Goal: Information Seeking & Learning: Find specific fact

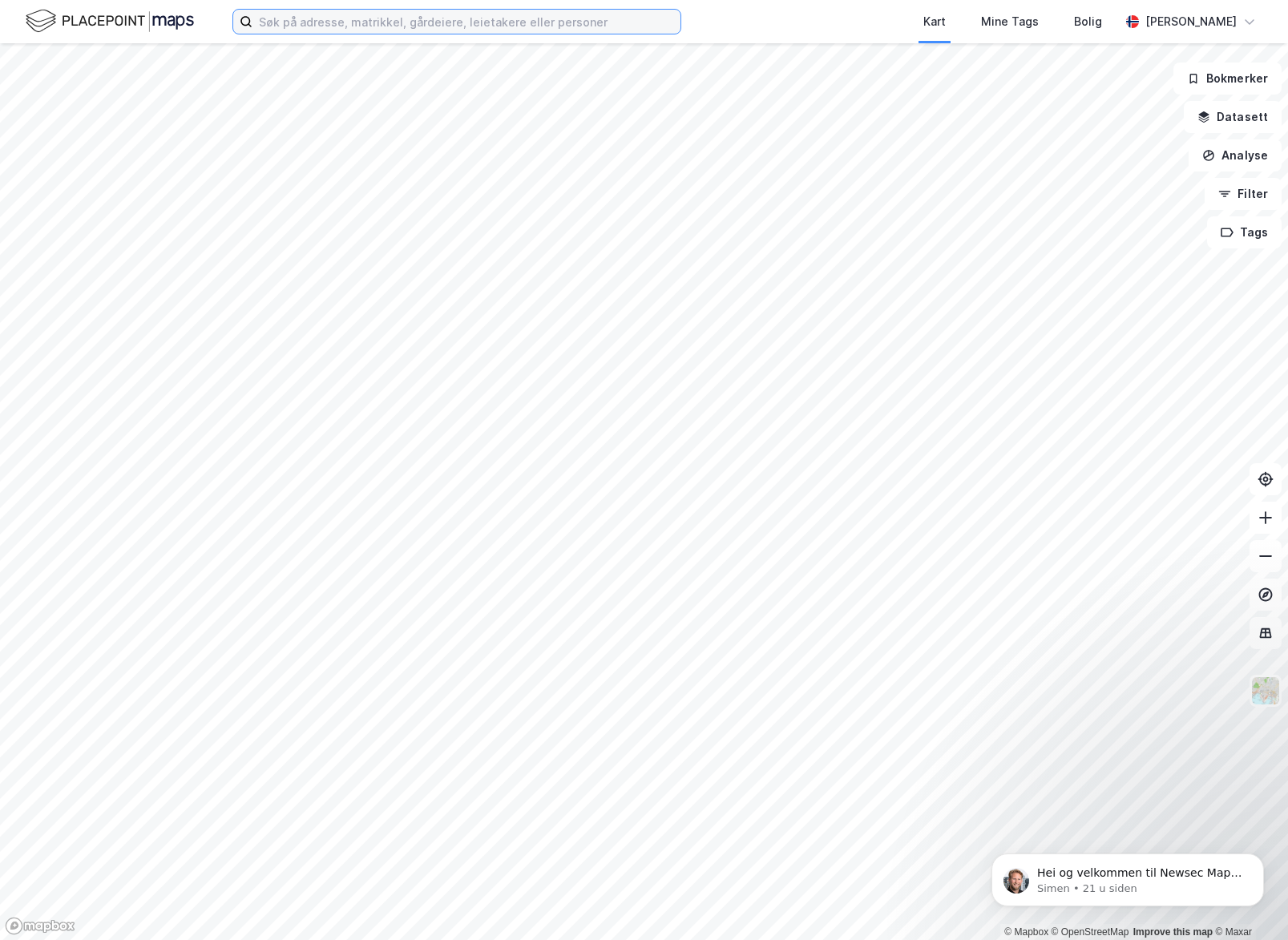
click at [304, 29] on input at bounding box center [467, 22] width 428 height 24
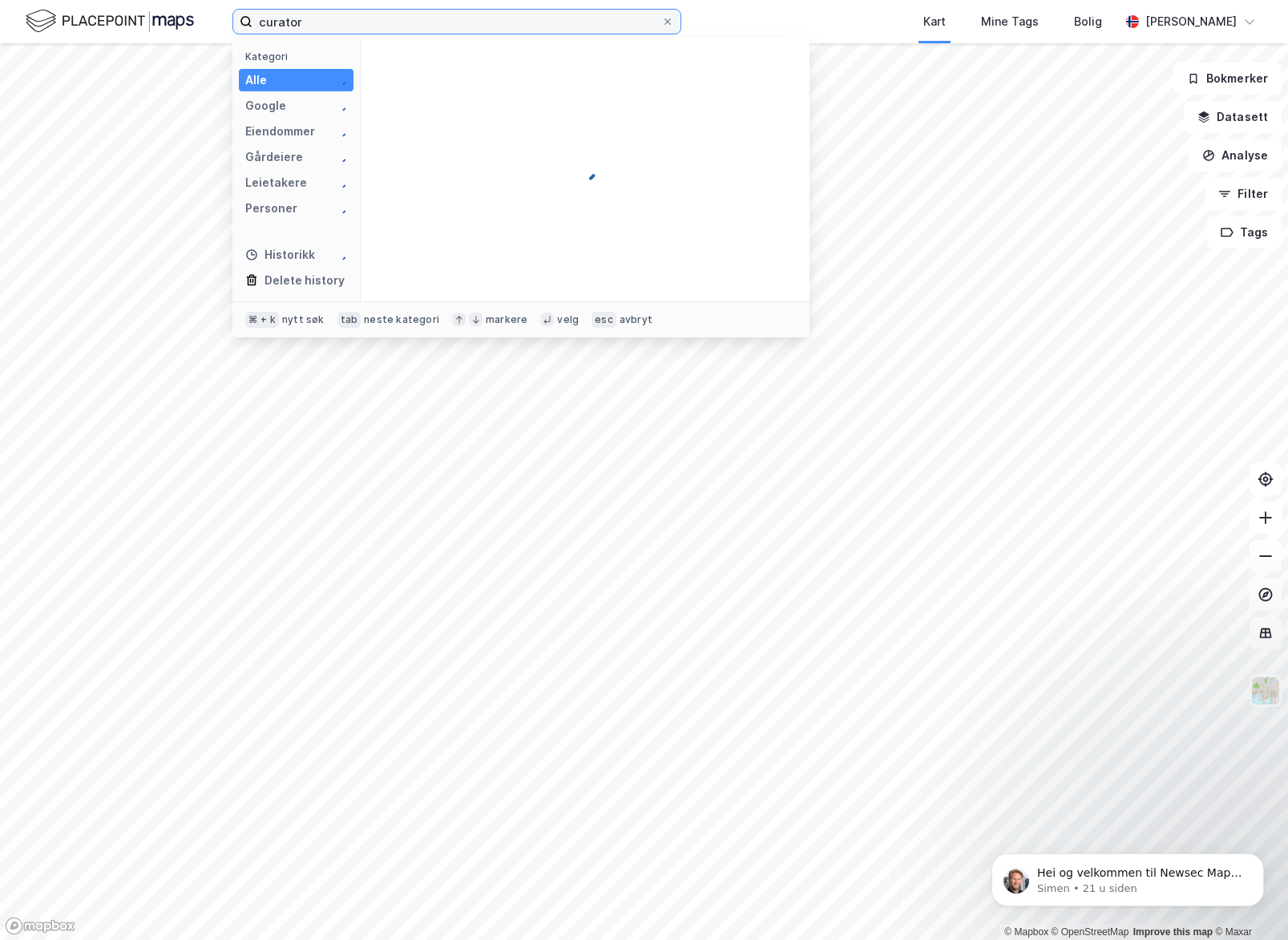
type input "curator"
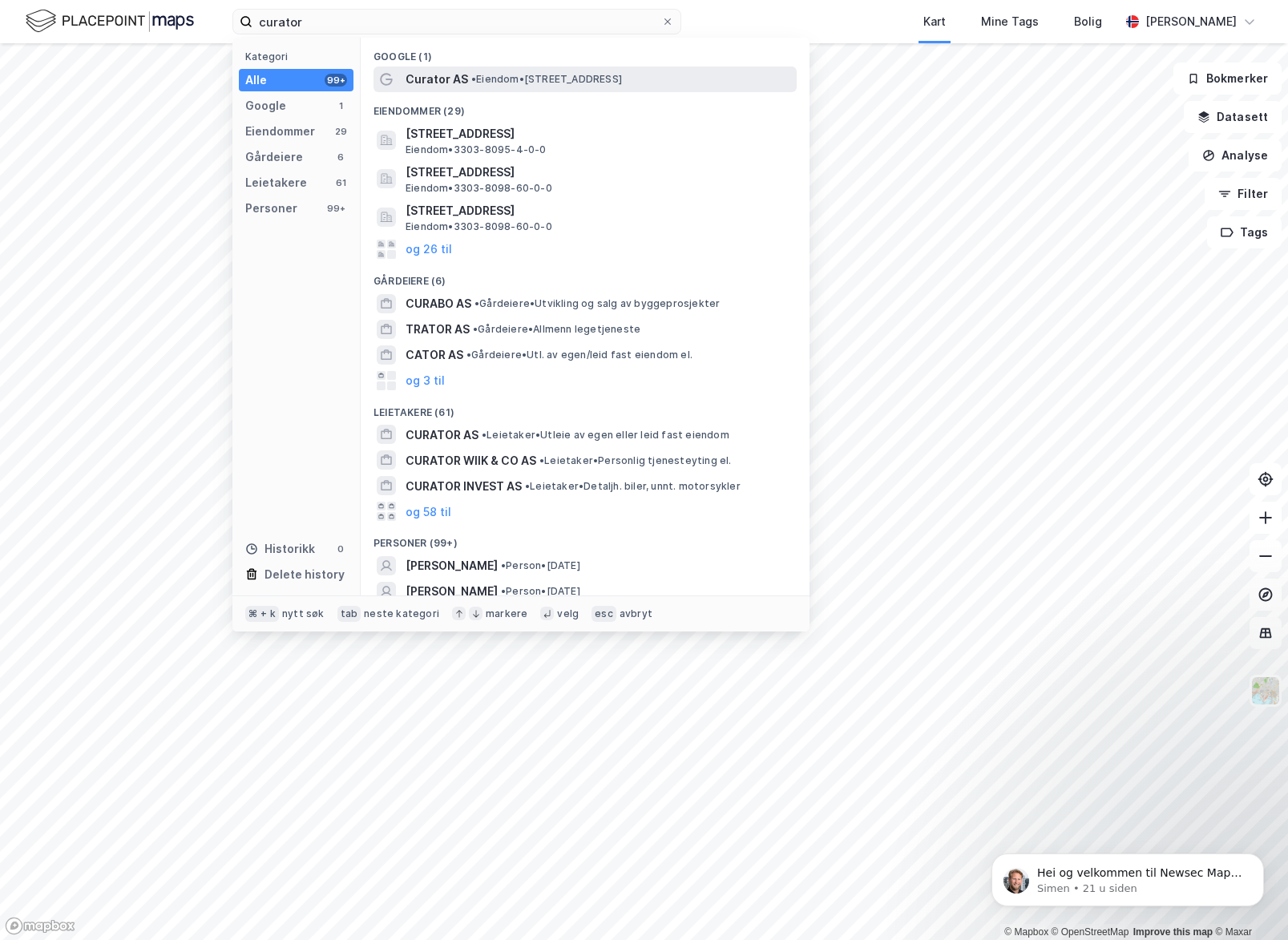
click at [448, 77] on span "Curator AS" at bounding box center [437, 79] width 62 height 19
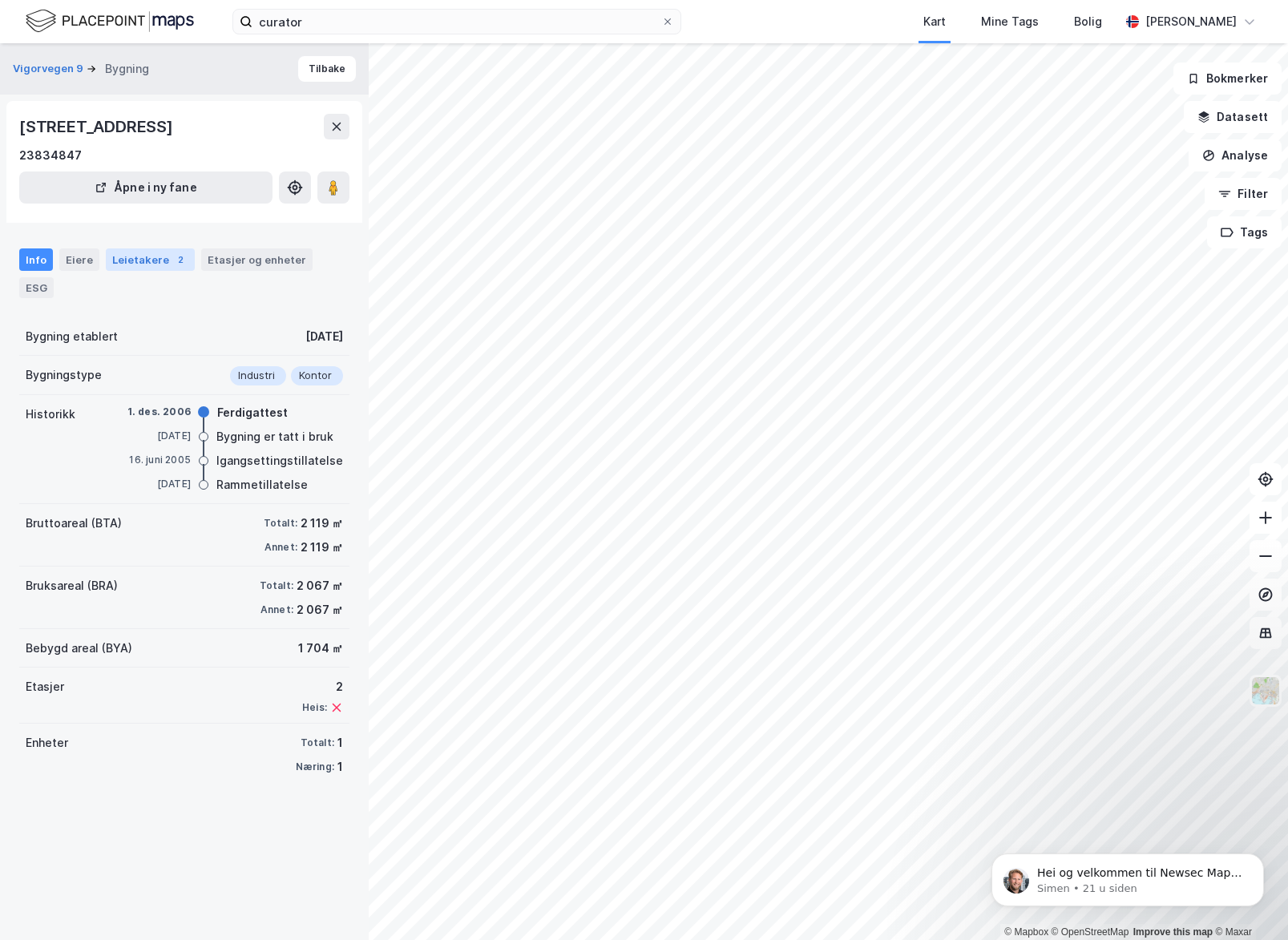
click at [152, 260] on div "Leietakere 2" at bounding box center [150, 260] width 89 height 23
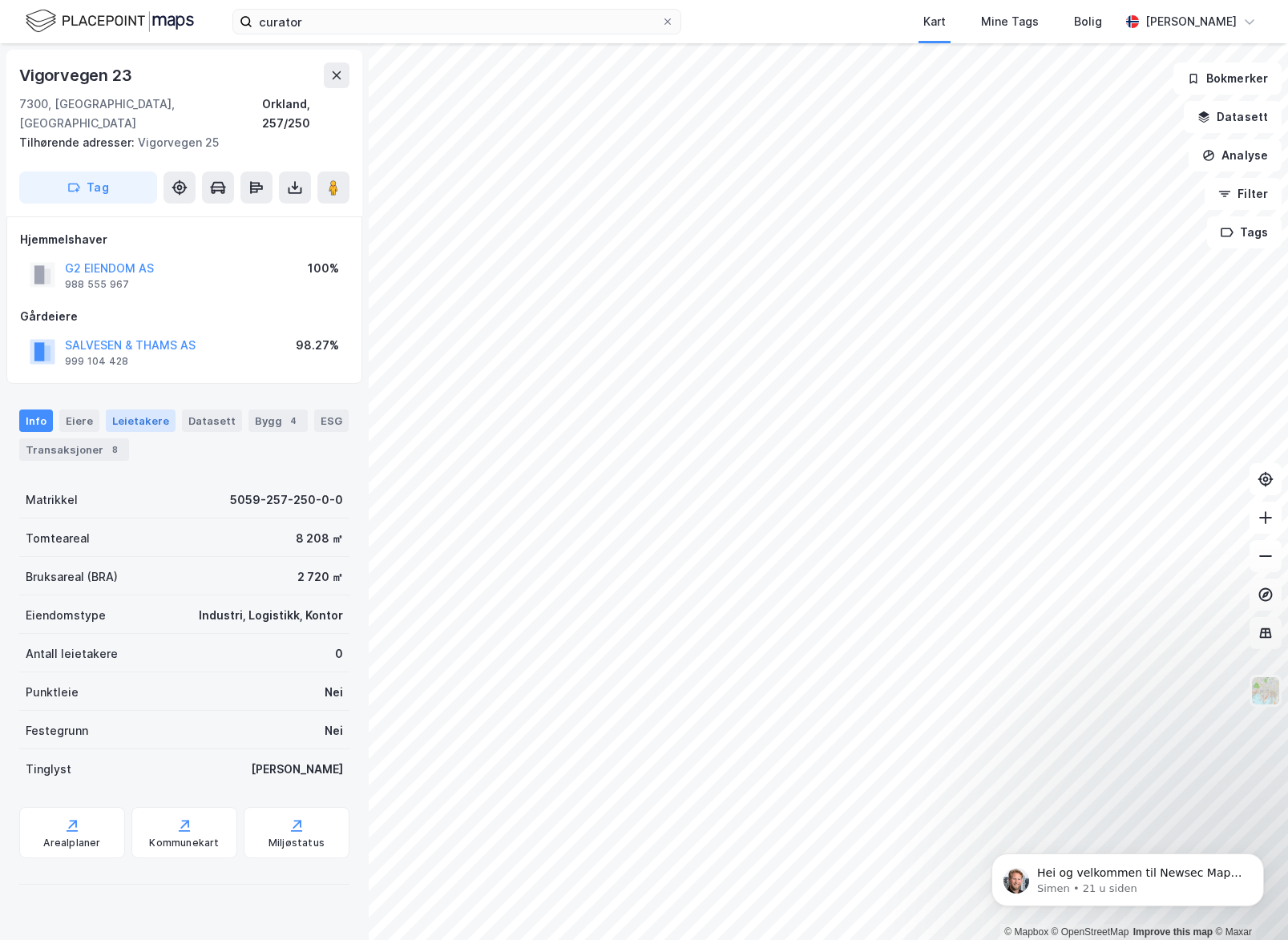
click at [126, 409] on div "Leietakere" at bounding box center [141, 421] width 69 height 23
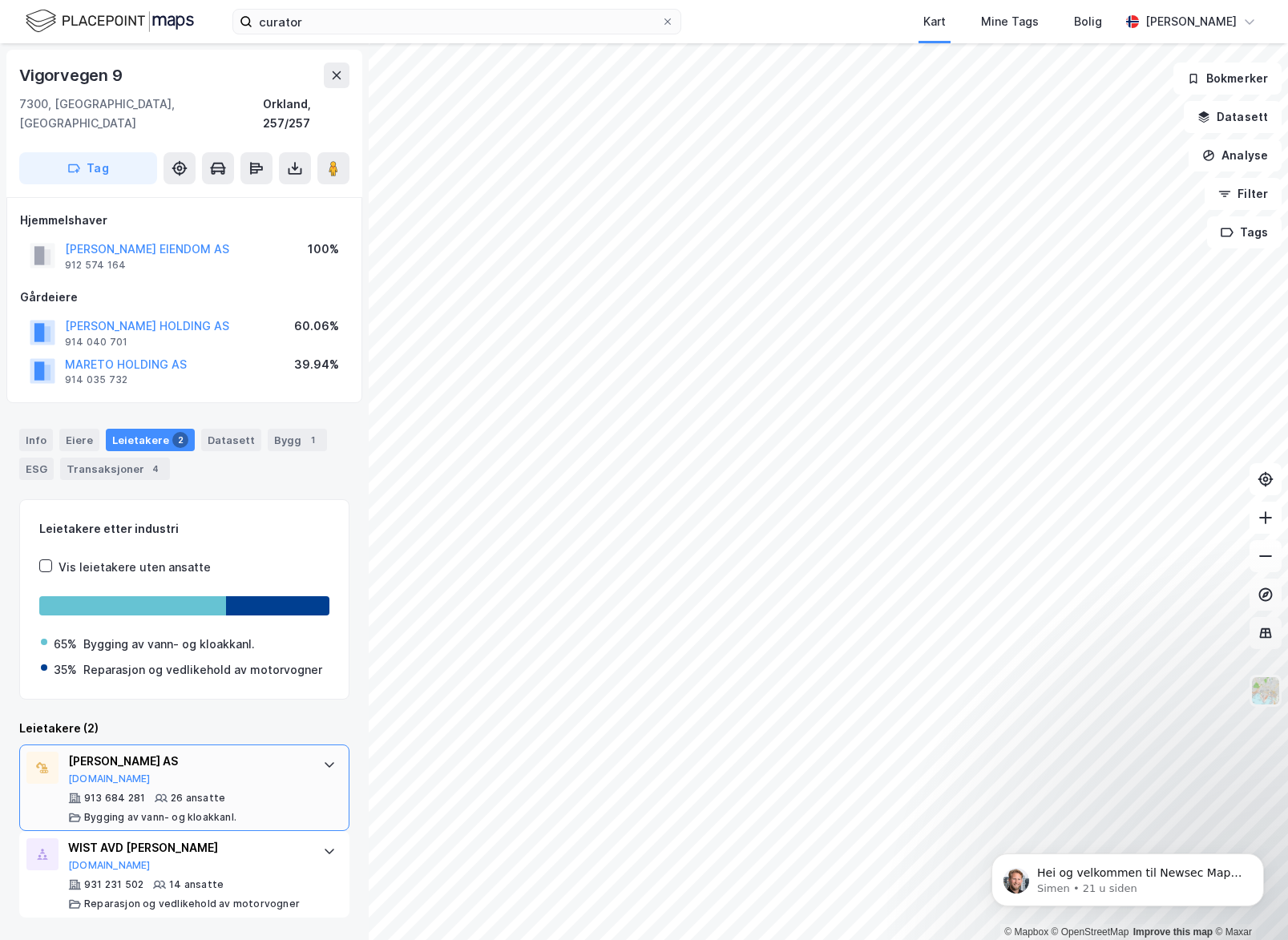
click at [327, 758] on icon at bounding box center [329, 764] width 13 height 13
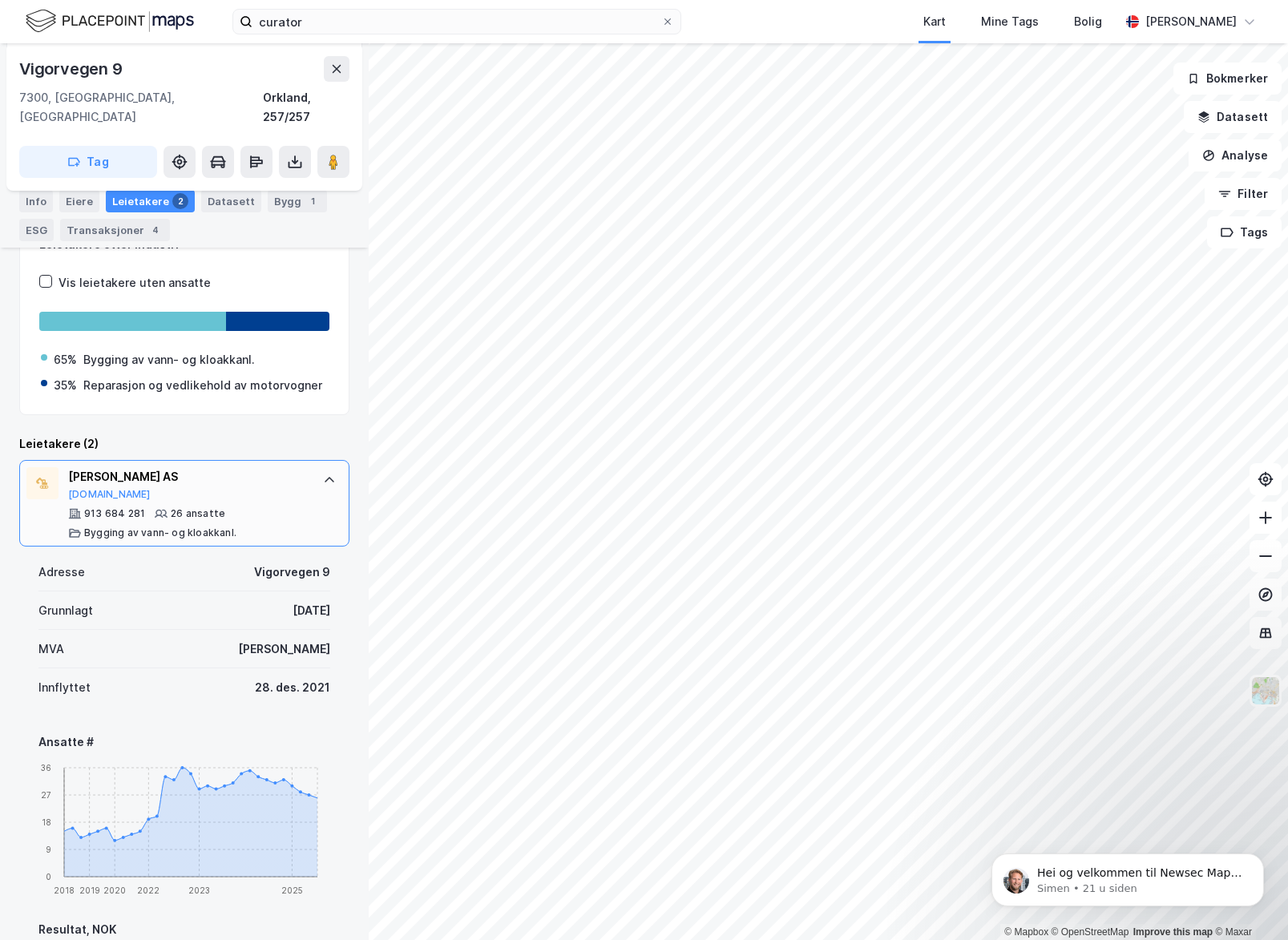
scroll to position [196, 0]
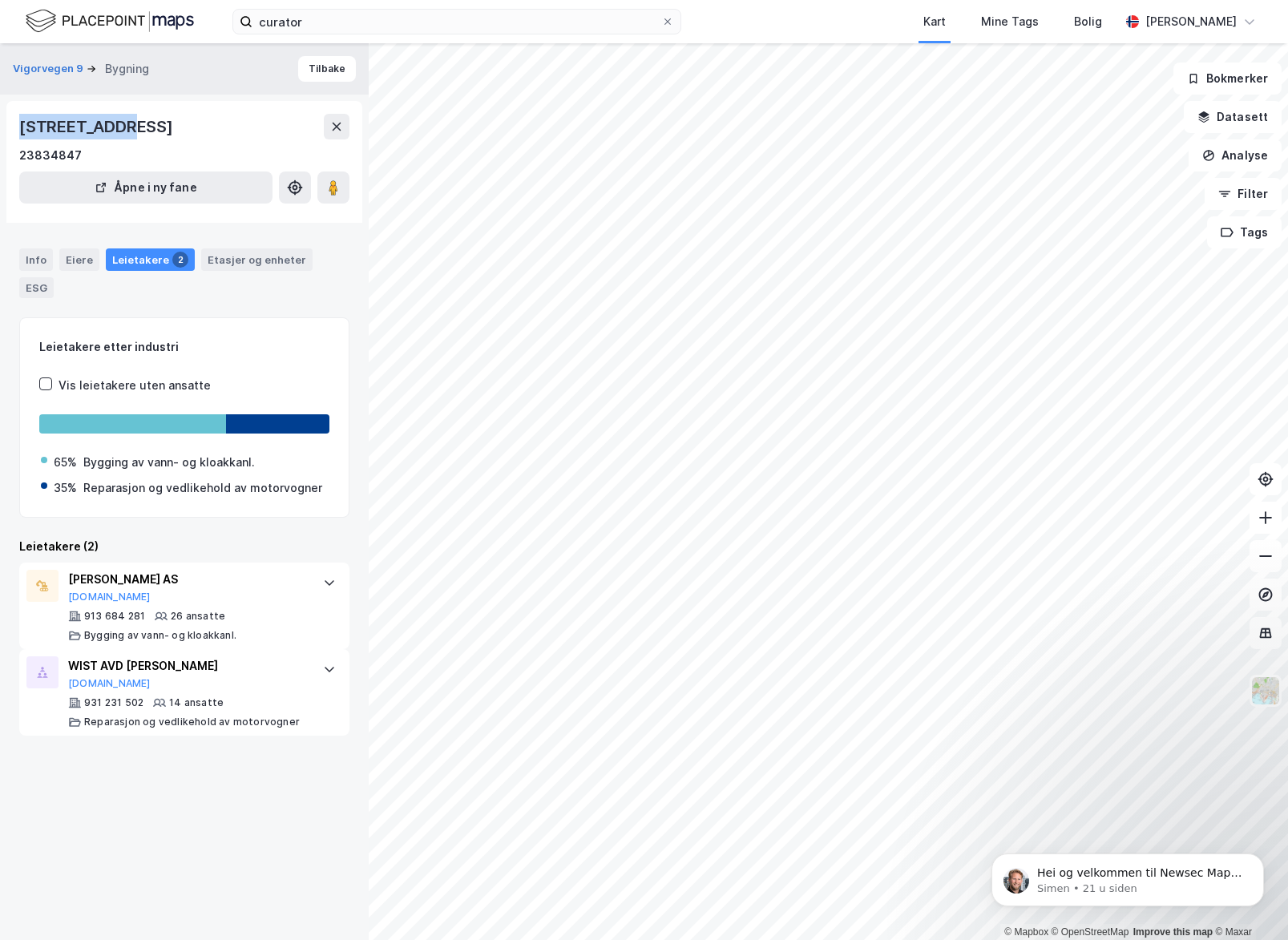
drag, startPoint x: 20, startPoint y: 126, endPoint x: 121, endPoint y: 122, distance: 101.1
click at [121, 122] on div "[STREET_ADDRESS]" at bounding box center [97, 127] width 157 height 26
copy div "Vigorvegen 9"
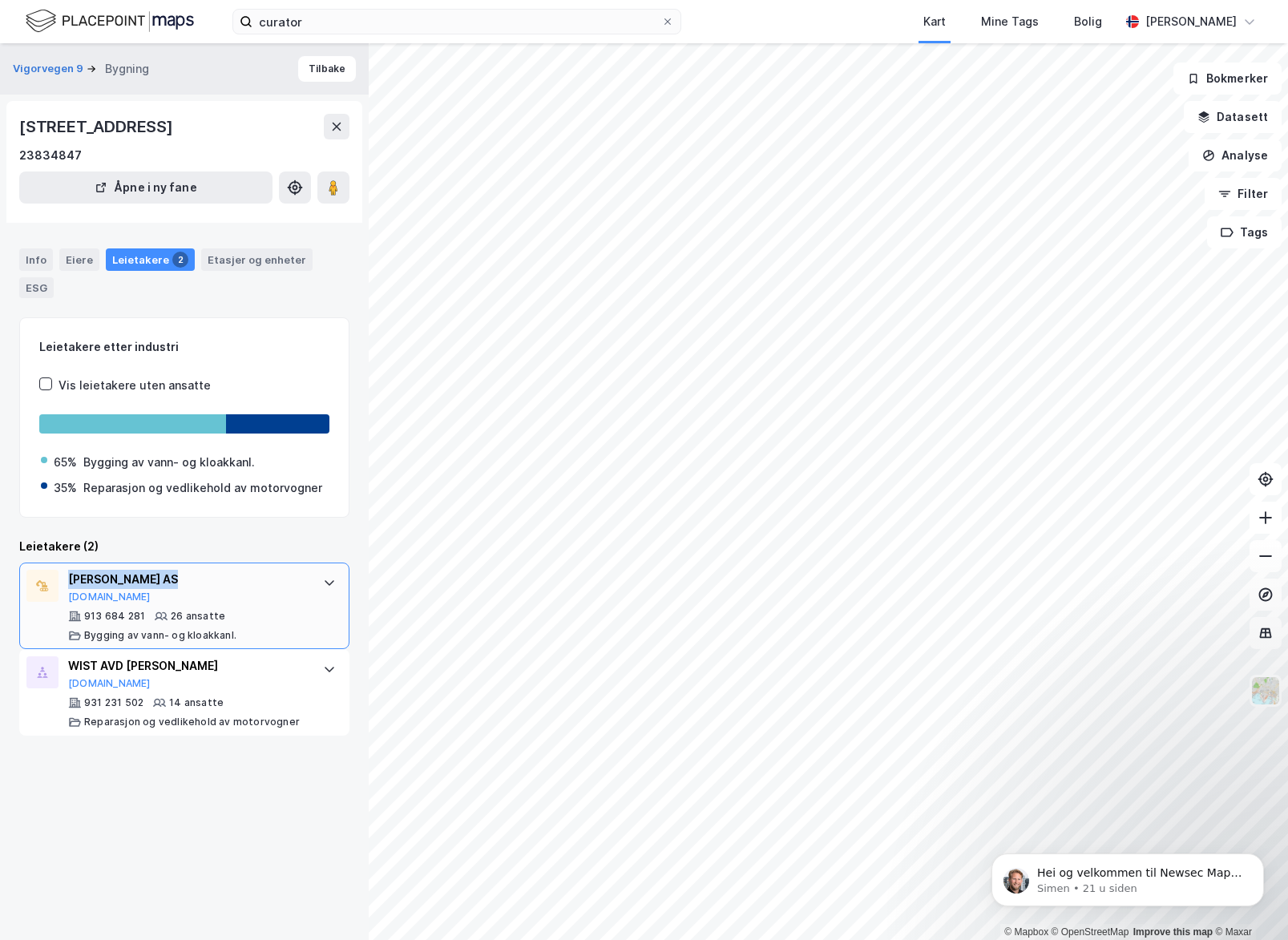
drag, startPoint x: 148, startPoint y: 545, endPoint x: 72, endPoint y: 545, distance: 76.0
click at [72, 570] on div "[PERSON_NAME] AS" at bounding box center [187, 579] width 239 height 19
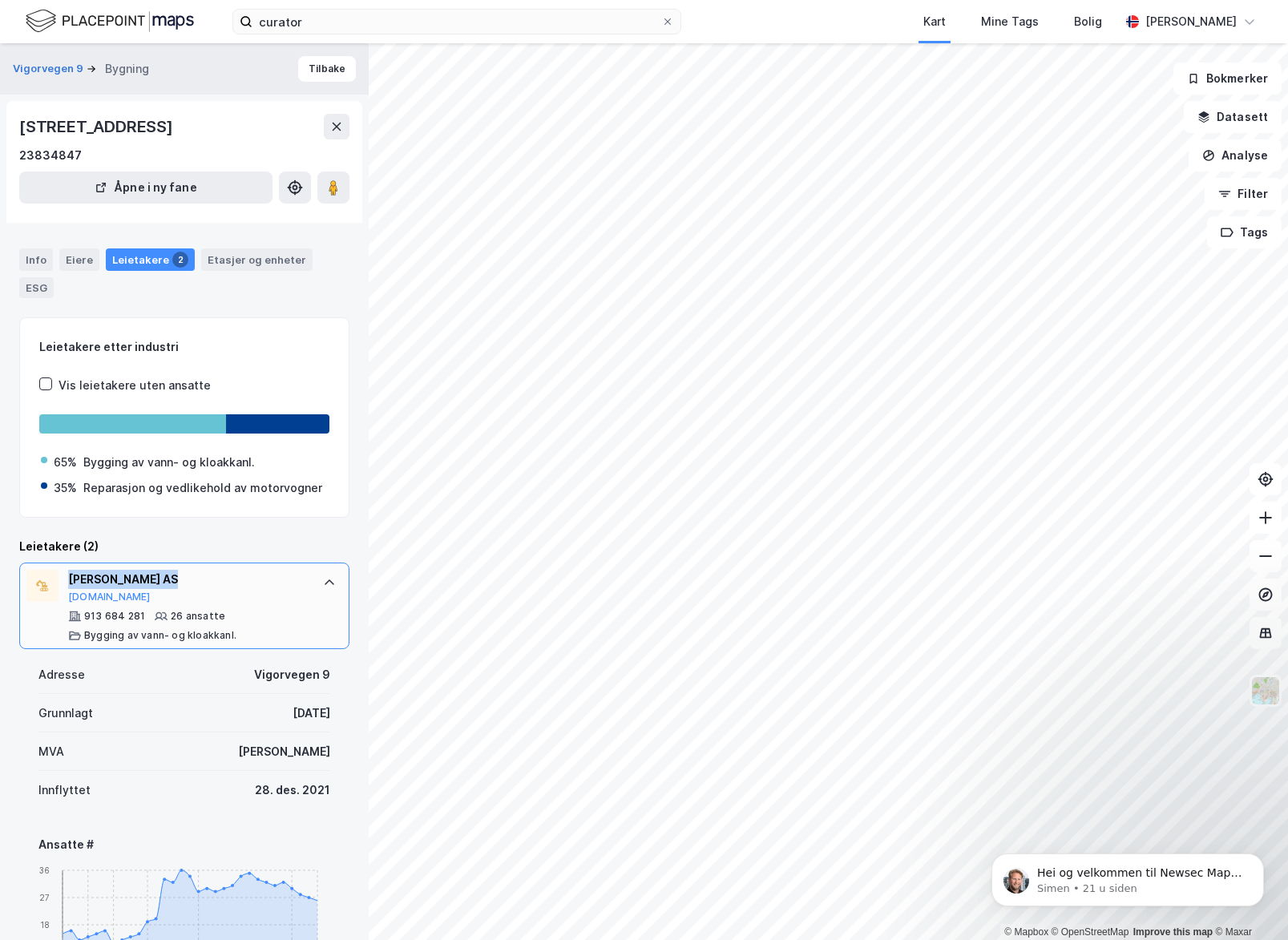
copy div "[PERSON_NAME] AS"
click at [333, 577] on icon at bounding box center [329, 583] width 13 height 13
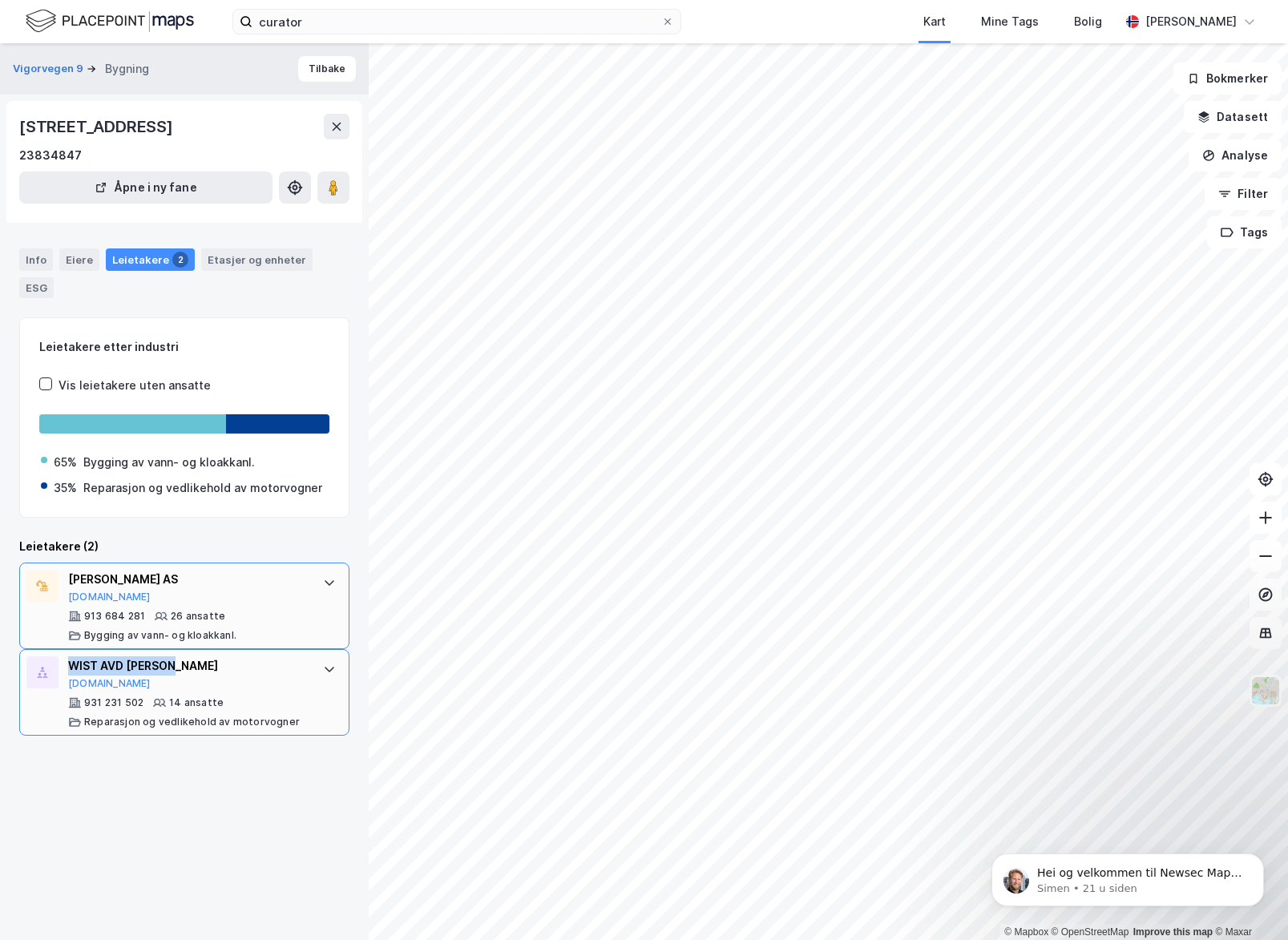
drag, startPoint x: 67, startPoint y: 629, endPoint x: 185, endPoint y: 630, distance: 118.0
click at [185, 650] on div "WIST AVD ORKANGER [DOMAIN_NAME] 931 231 502 14 ansatte [PERSON_NAME] og vedlike…" at bounding box center [184, 693] width 330 height 87
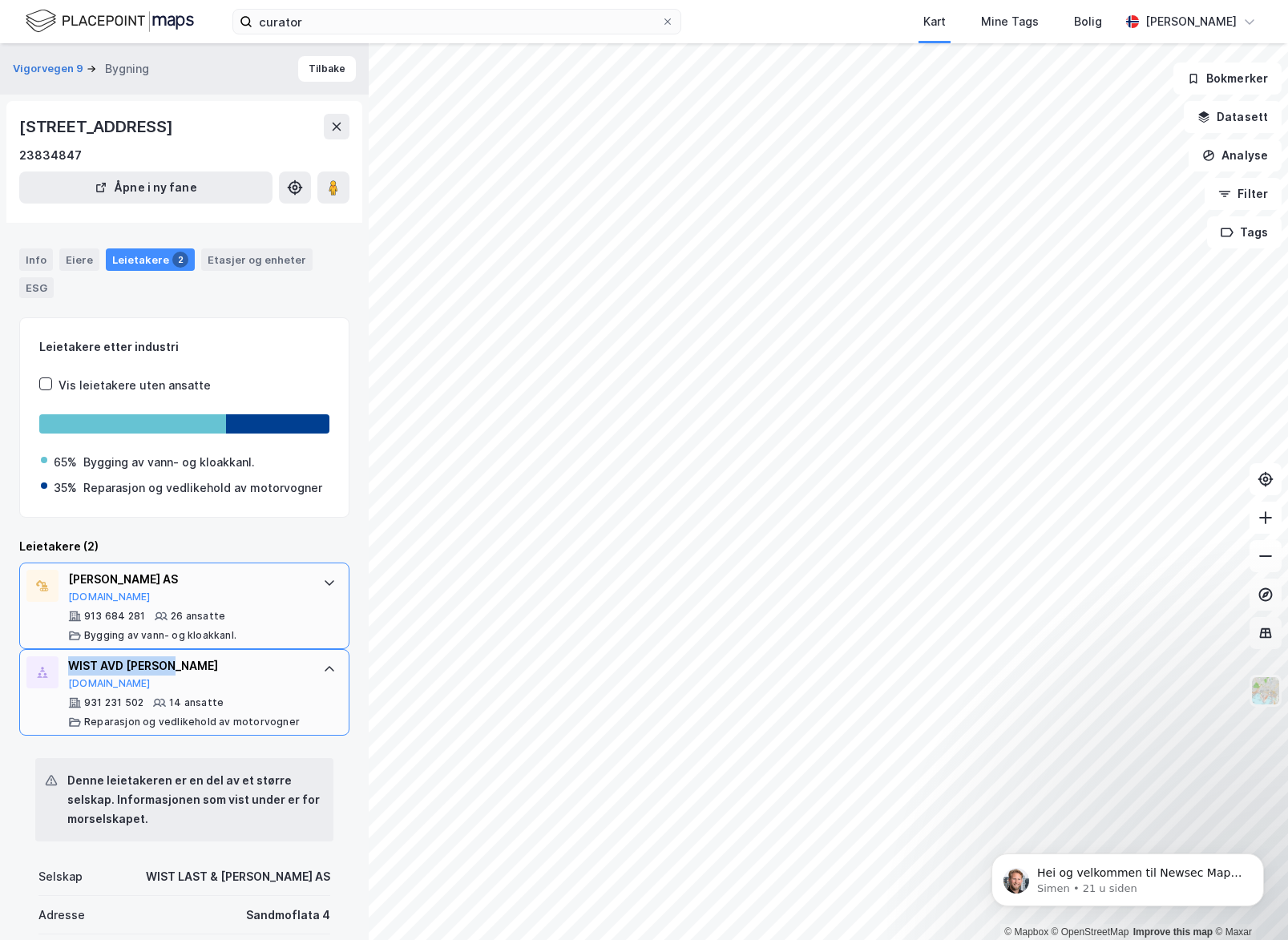
copy div "WIST AVD ORKANGE"
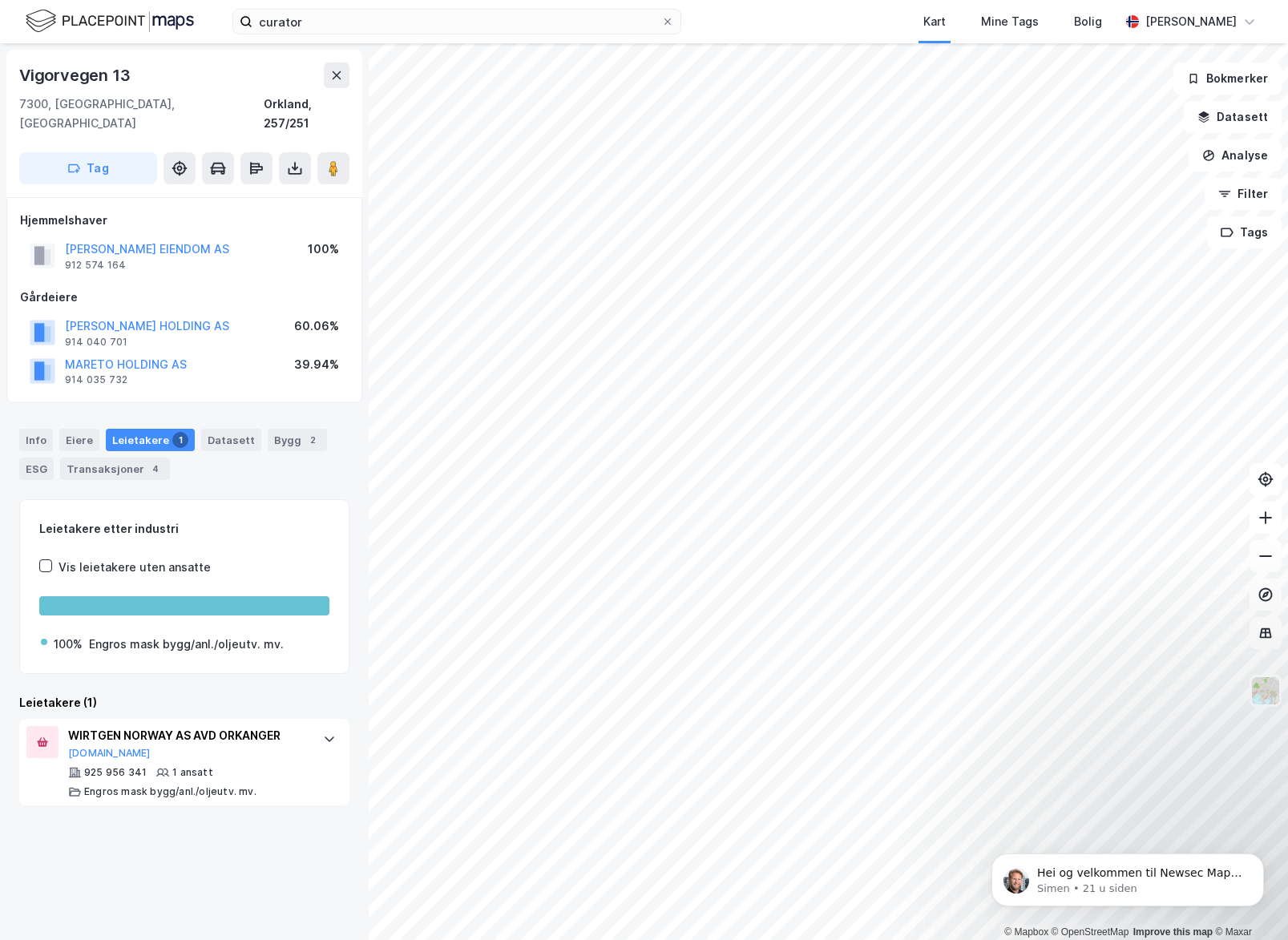
click at [121, 428] on div "Leietakere 1" at bounding box center [150, 440] width 89 height 23
click at [65, 719] on div "WIRTGEN NORWAY AS AVD ORKANGER [DOMAIN_NAME] 925 956 341 1 ansatt Engros mask b…" at bounding box center [184, 762] width 330 height 87
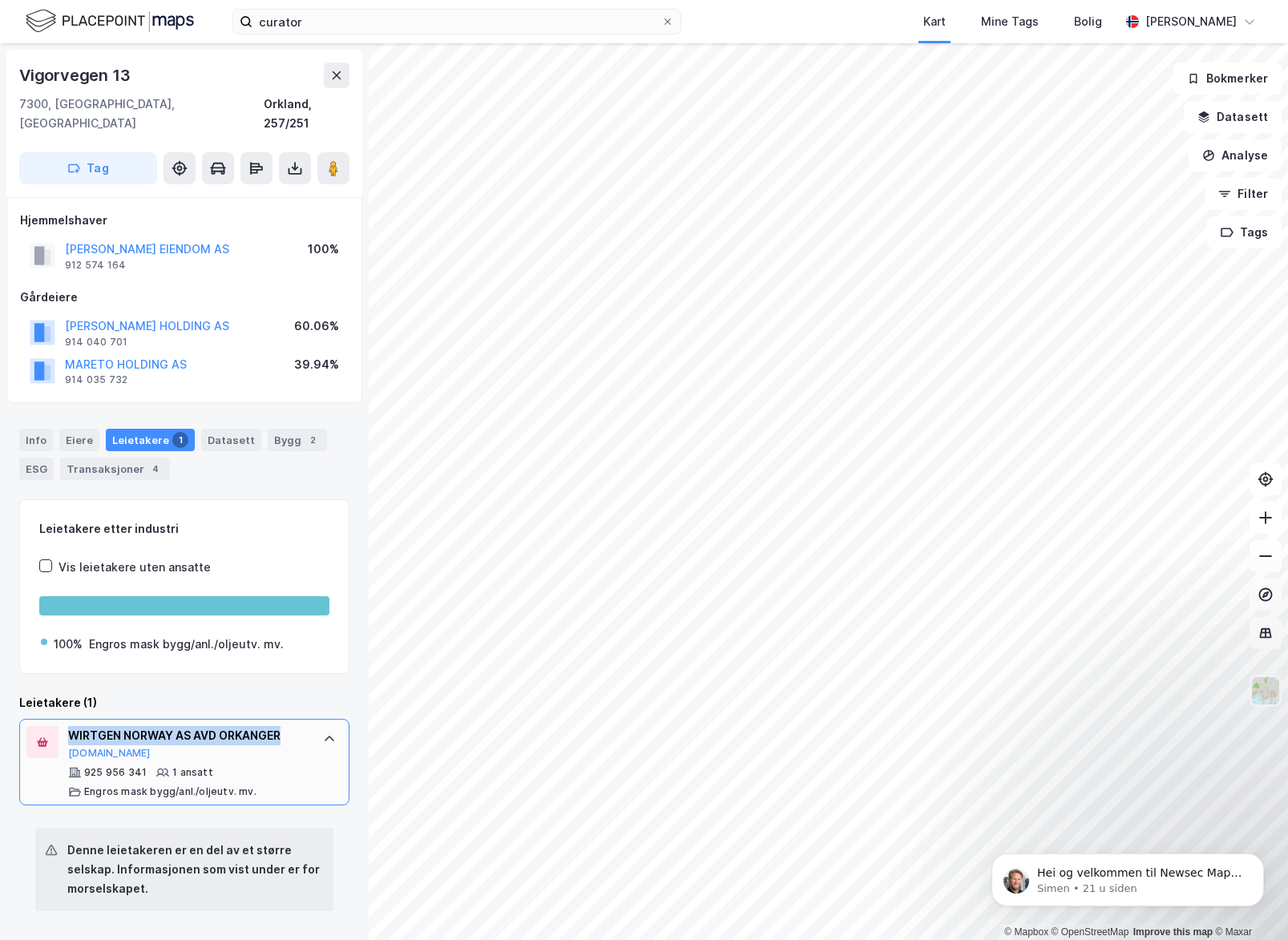
drag, startPoint x: 232, startPoint y: 703, endPoint x: 68, endPoint y: 704, distance: 164.0
click at [68, 719] on div "WIRTGEN NORWAY AS AVD ORKANGER [DOMAIN_NAME] 925 956 341 1 ansatt Engros mask b…" at bounding box center [184, 762] width 330 height 87
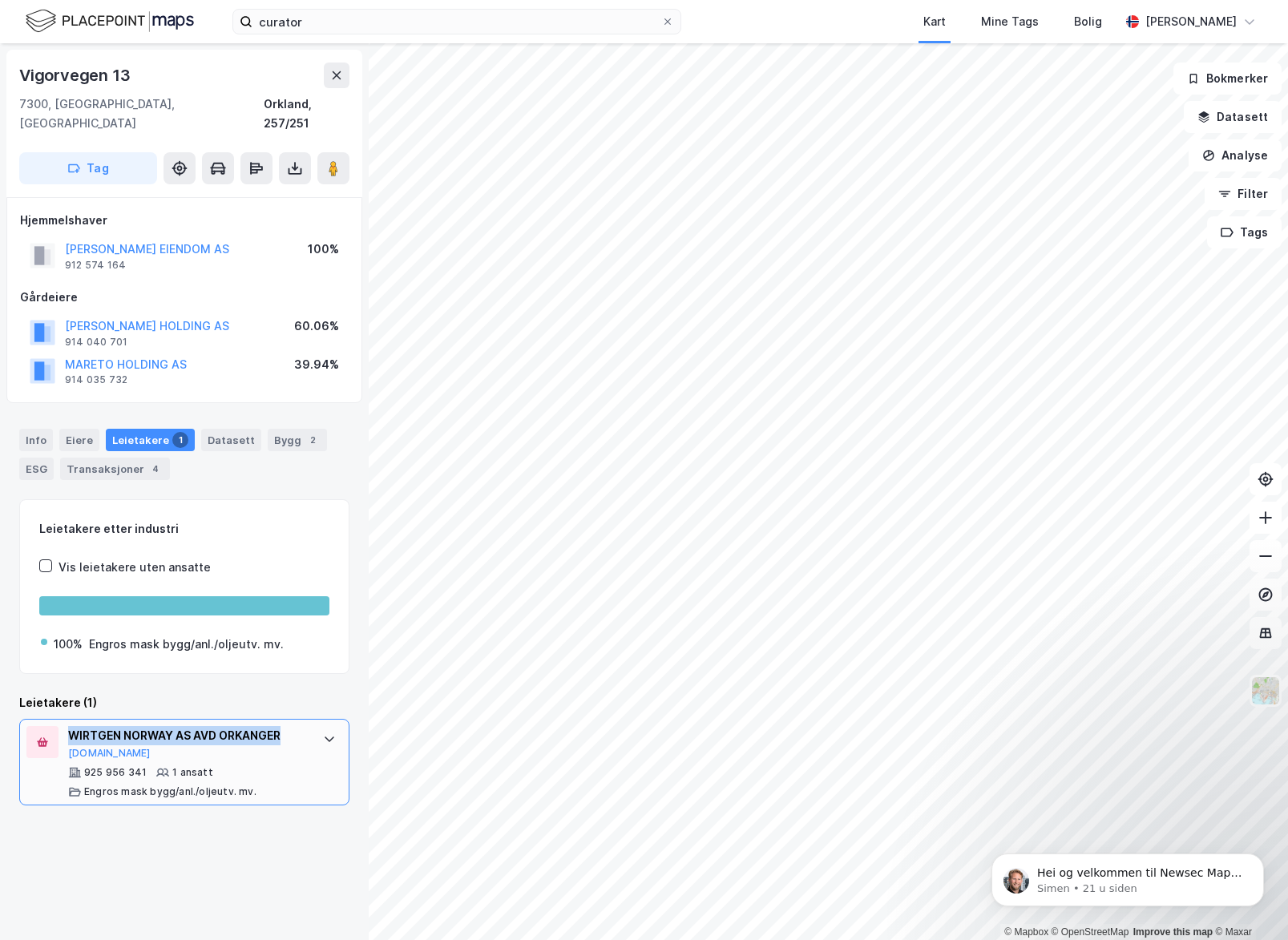
copy div "WIRTGEN NORWAY AS AVD ORKANGER"
